Goal: Use online tool/utility: Utilize a website feature to perform a specific function

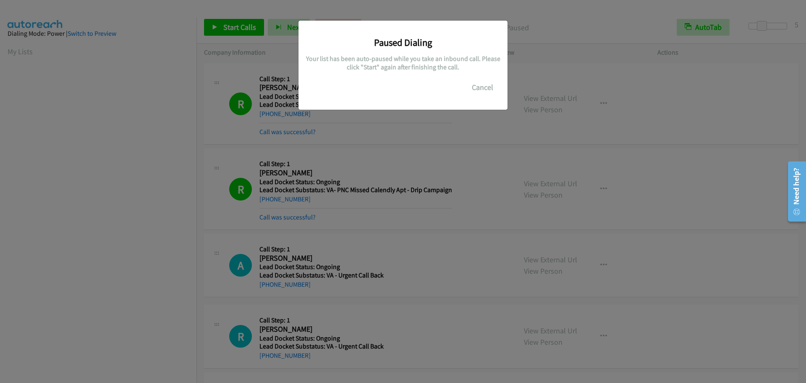
click at [491, 90] on button "Cancel" at bounding box center [482, 87] width 37 height 17
click at [490, 90] on button "Cancel" at bounding box center [482, 87] width 37 height 17
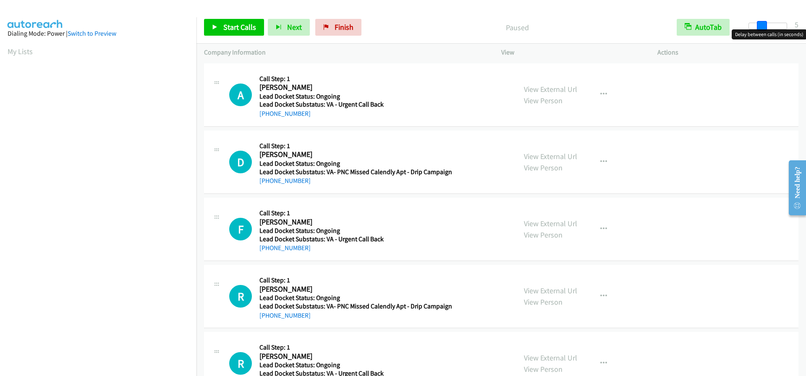
drag, startPoint x: 751, startPoint y: 25, endPoint x: 765, endPoint y: 24, distance: 13.5
click at [765, 24] on span at bounding box center [762, 26] width 10 height 10
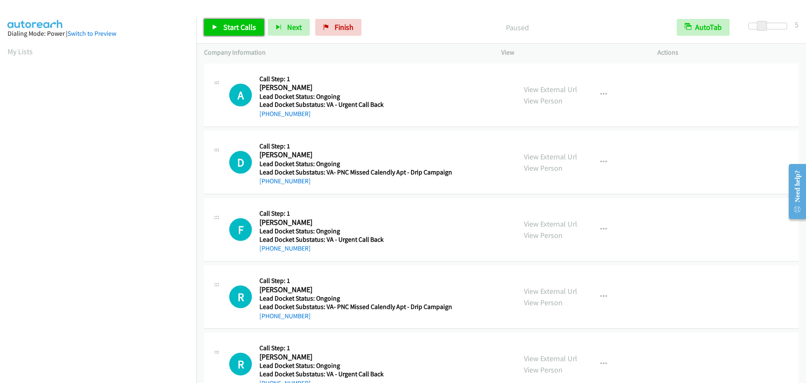
click at [218, 27] on icon at bounding box center [215, 28] width 6 height 6
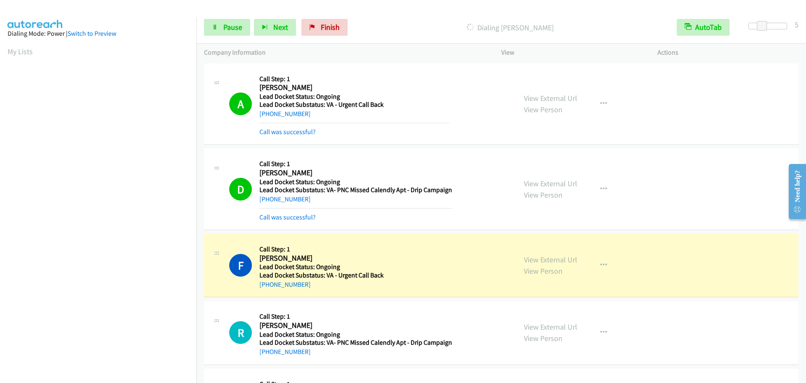
scroll to position [89, 0]
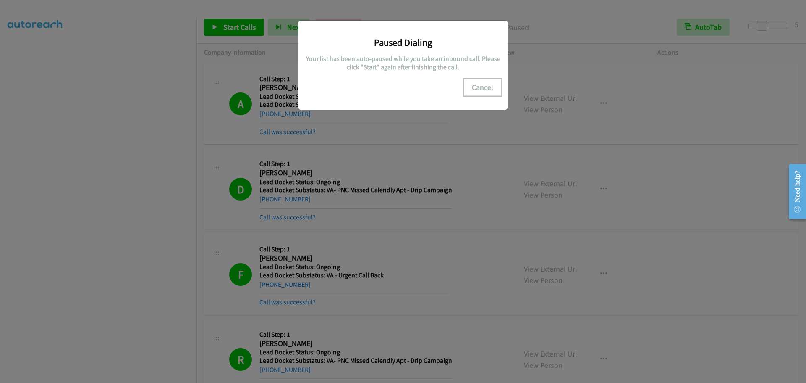
click at [491, 84] on button "Cancel" at bounding box center [482, 87] width 37 height 17
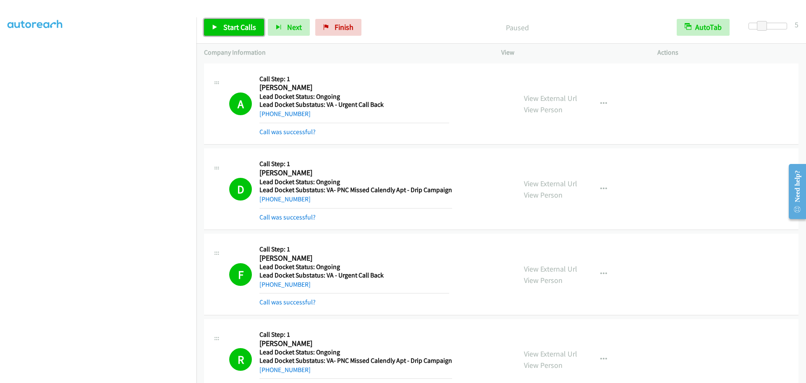
drag, startPoint x: 228, startPoint y: 20, endPoint x: 236, endPoint y: 21, distance: 8.2
click at [228, 20] on link "Start Calls" at bounding box center [234, 27] width 60 height 17
click at [216, 29] on icon at bounding box center [215, 28] width 6 height 6
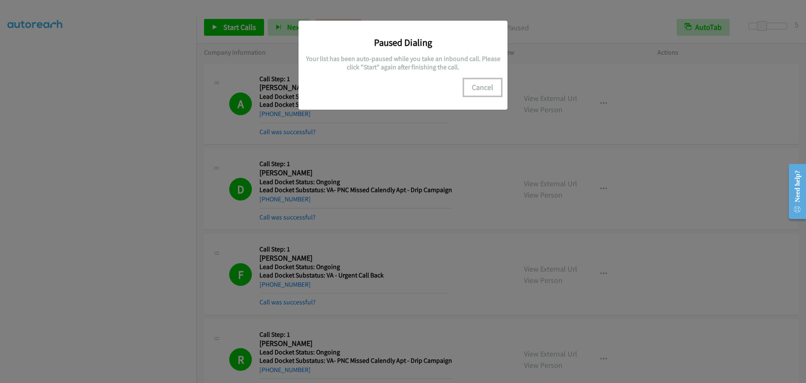
click at [479, 92] on button "Cancel" at bounding box center [482, 87] width 37 height 17
click at [491, 90] on button "Cancel" at bounding box center [482, 87] width 37 height 17
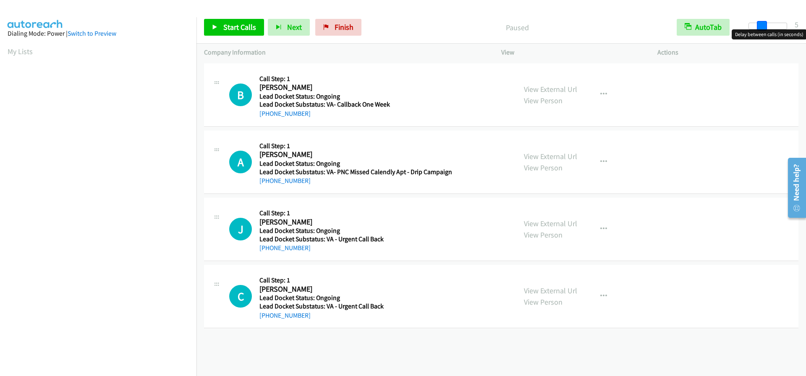
drag, startPoint x: 748, startPoint y: 24, endPoint x: 761, endPoint y: 26, distance: 13.2
click at [761, 26] on span at bounding box center [762, 26] width 10 height 10
